Goal: Navigation & Orientation: Find specific page/section

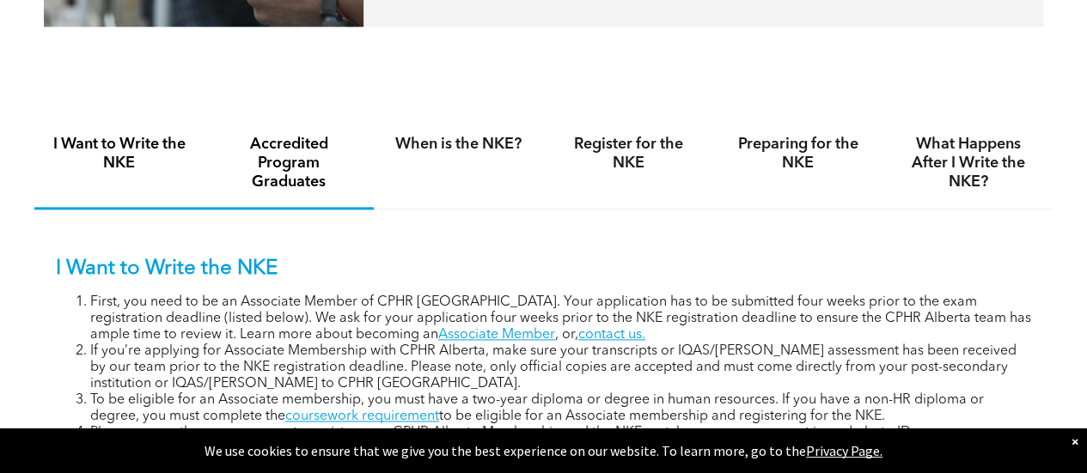
scroll to position [1031, 0]
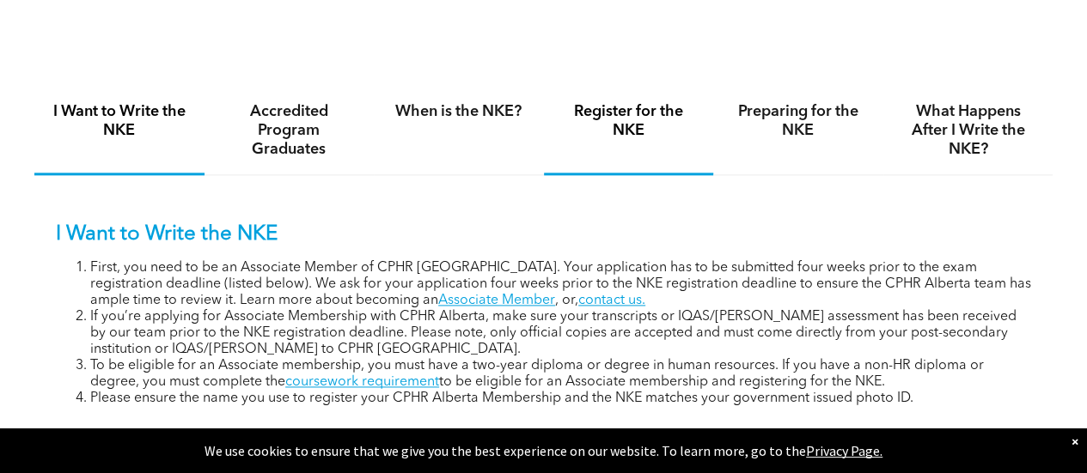
click at [648, 149] on div "Register for the NKE" at bounding box center [629, 131] width 170 height 88
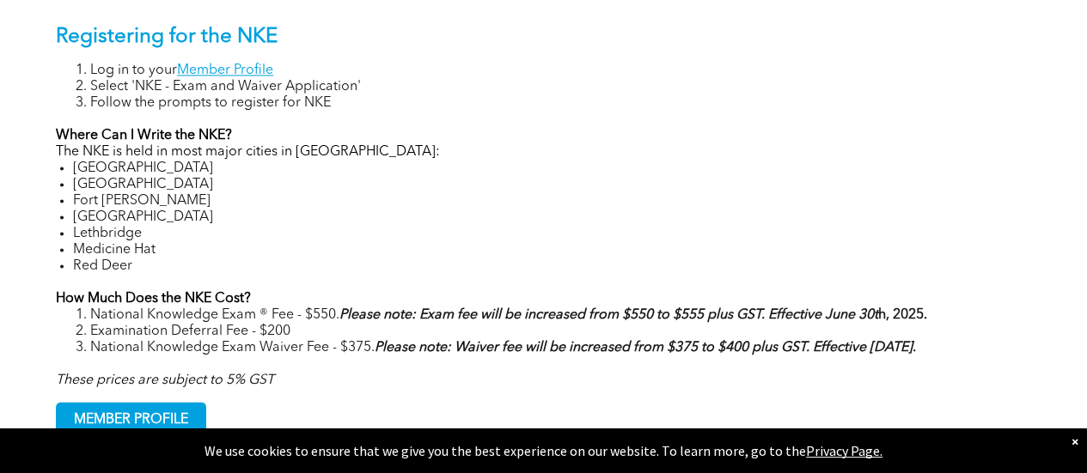
scroll to position [1202, 0]
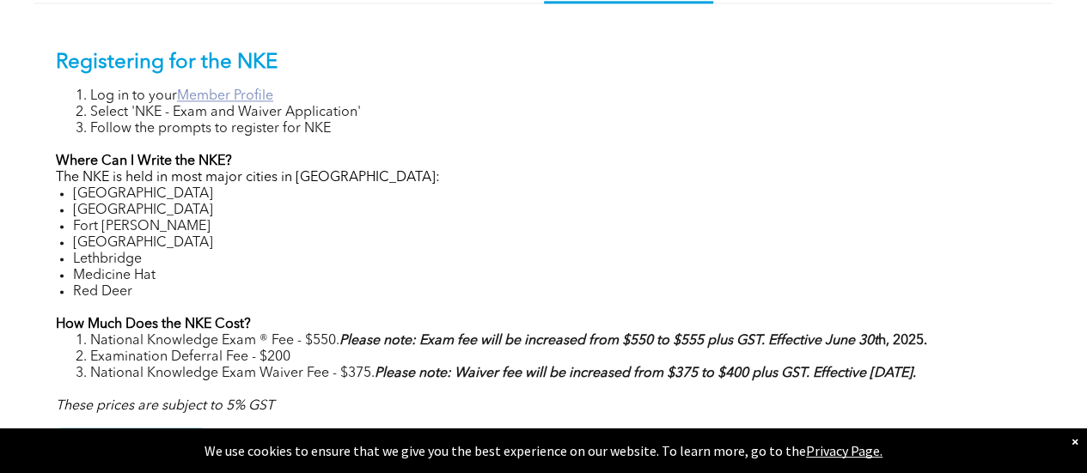
click at [220, 97] on link "Member Profile" at bounding box center [225, 96] width 96 height 14
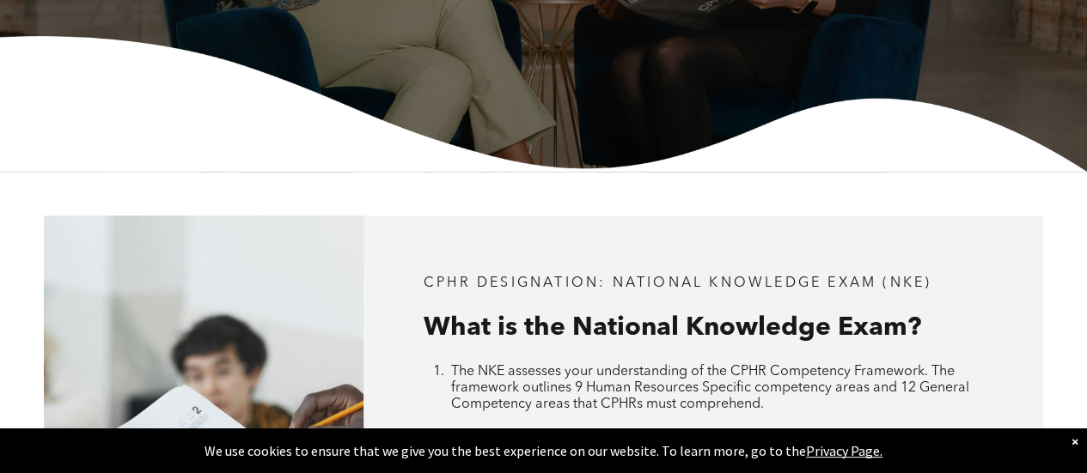
scroll to position [344, 0]
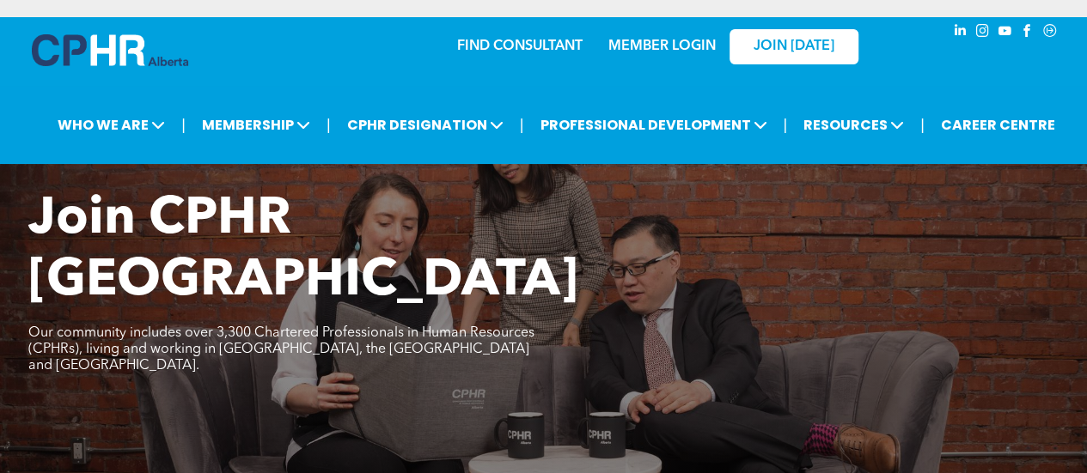
click at [667, 43] on link "MEMBER LOGIN" at bounding box center [661, 47] width 107 height 14
